Goal: Information Seeking & Learning: Learn about a topic

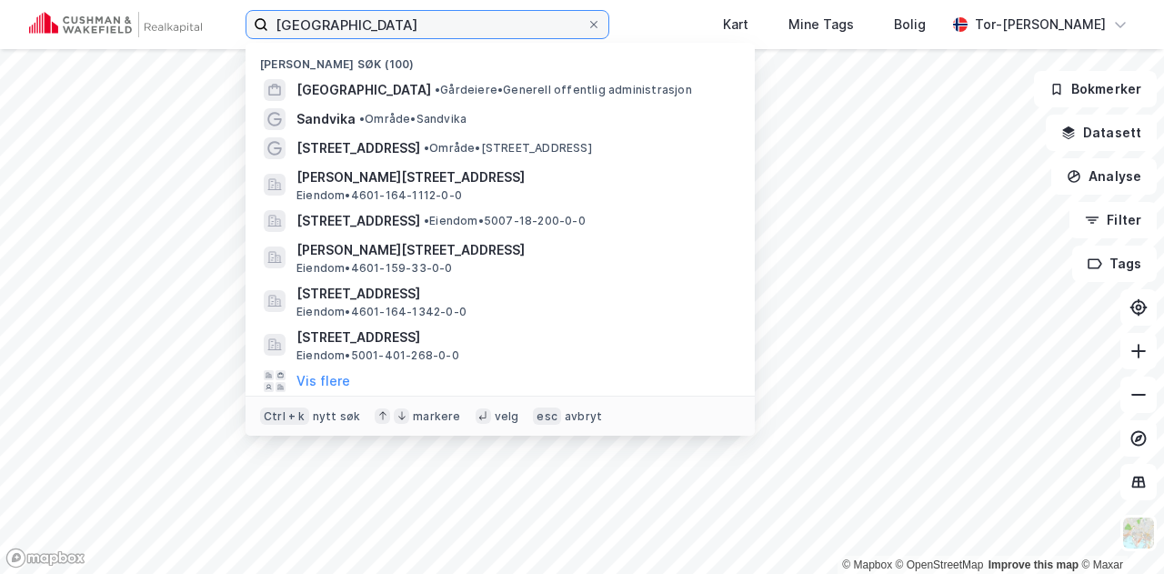
drag, startPoint x: 389, startPoint y: 23, endPoint x: 0, endPoint y: -1, distance: 389.8
click at [0, 0] on div "trondheim Nylige søk (100) [GEOGRAPHIC_DATA] • Gårdeiere • Generell offentlig a…" at bounding box center [582, 24] width 1164 height 49
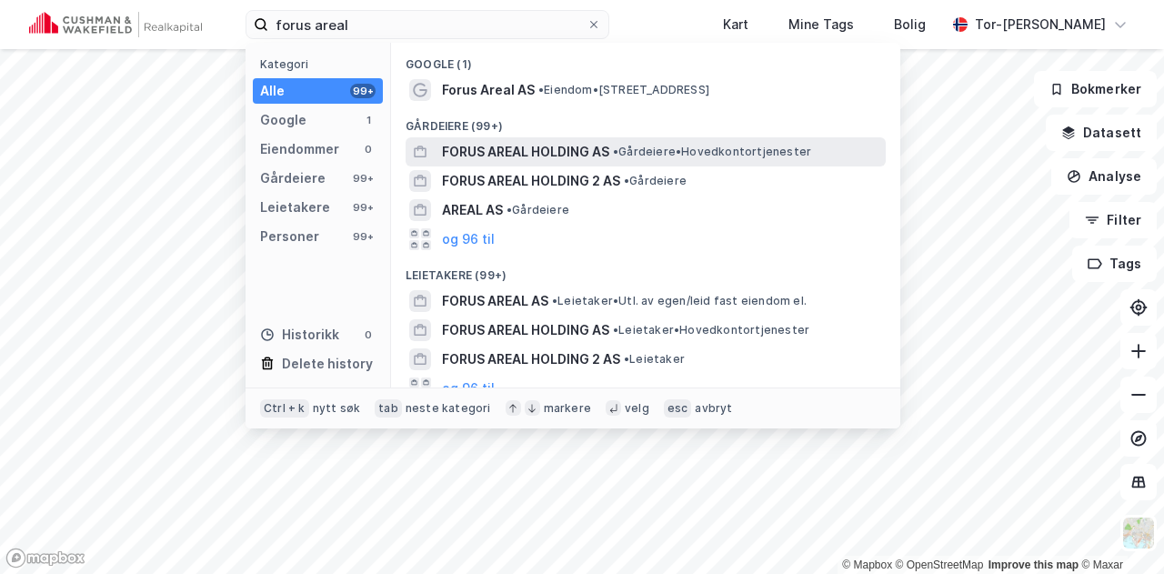
click at [569, 153] on span "FORUS AREAL HOLDING AS" at bounding box center [525, 152] width 167 height 22
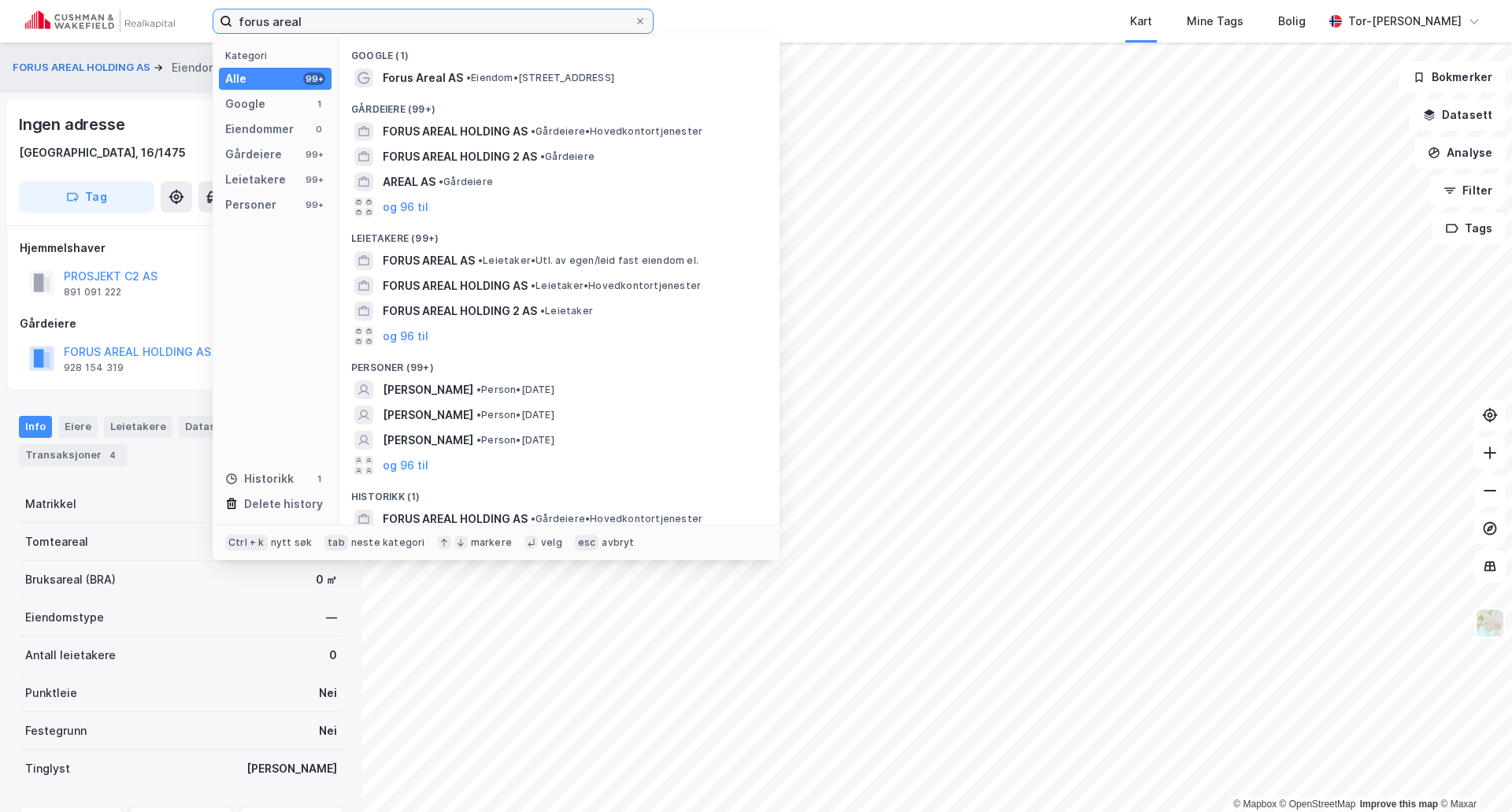
click at [295, 28] on input "forus areal" at bounding box center [433, 21] width 402 height 23
type input "hemsedal"
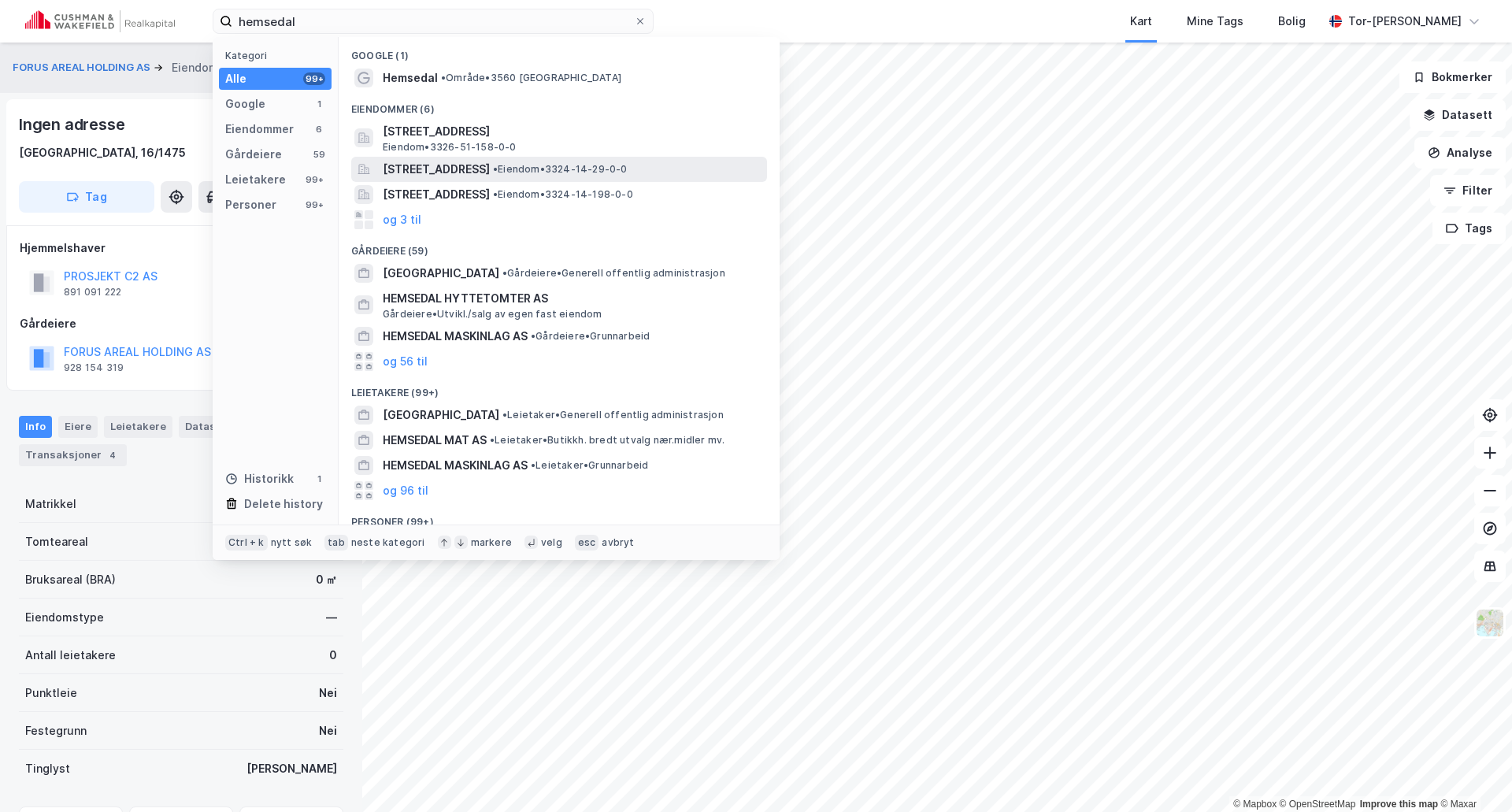
click at [490, 168] on span "[STREET_ADDRESS]" at bounding box center [437, 170] width 107 height 19
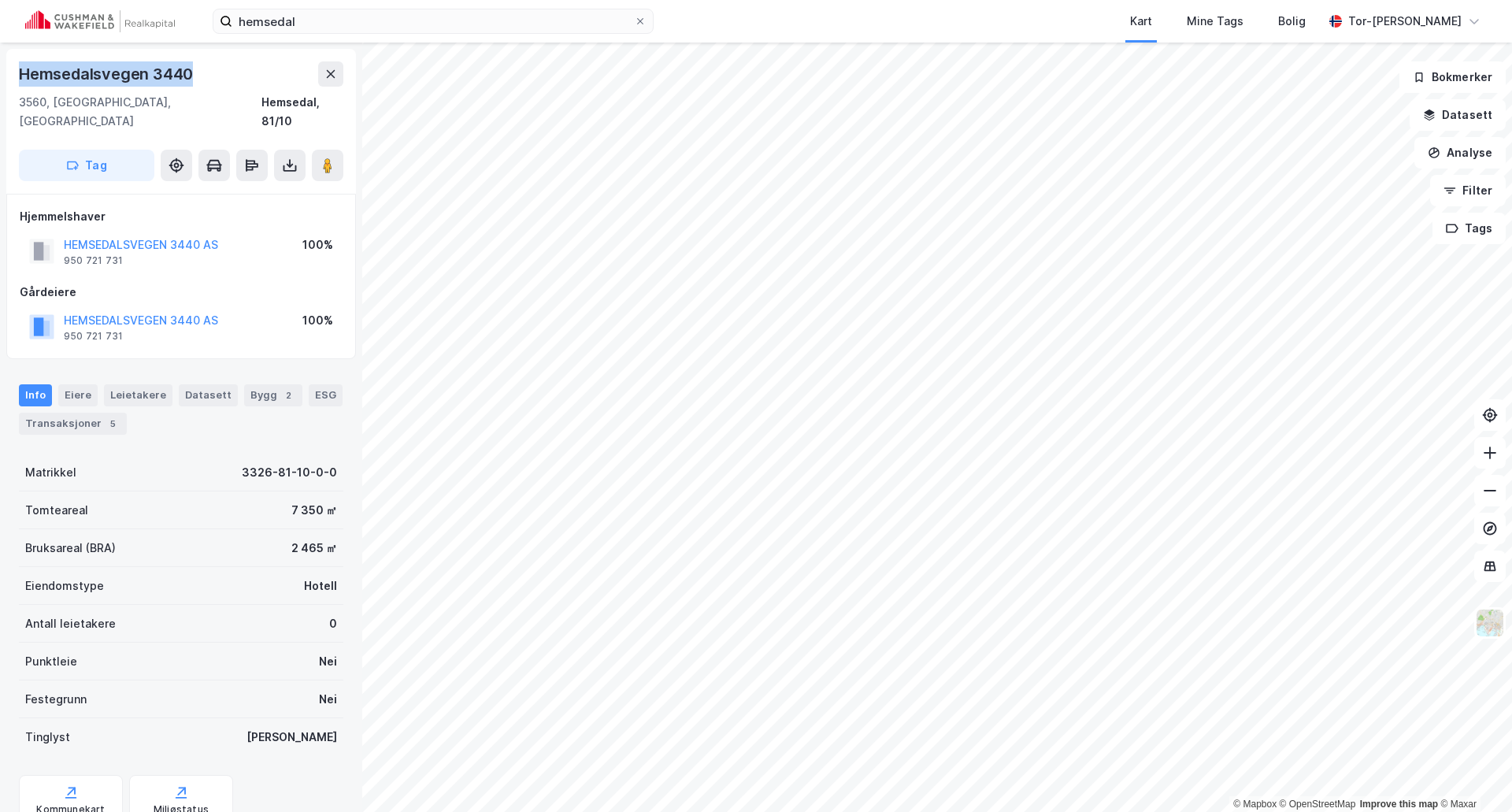
drag, startPoint x: 191, startPoint y: 67, endPoint x: 19, endPoint y: 68, distance: 172.0
click at [19, 68] on div "Hemsedalsvegen 3440" at bounding box center [181, 74] width 325 height 25
copy div "Hemsedalsvegen 3440"
